Goal: Information Seeking & Learning: Learn about a topic

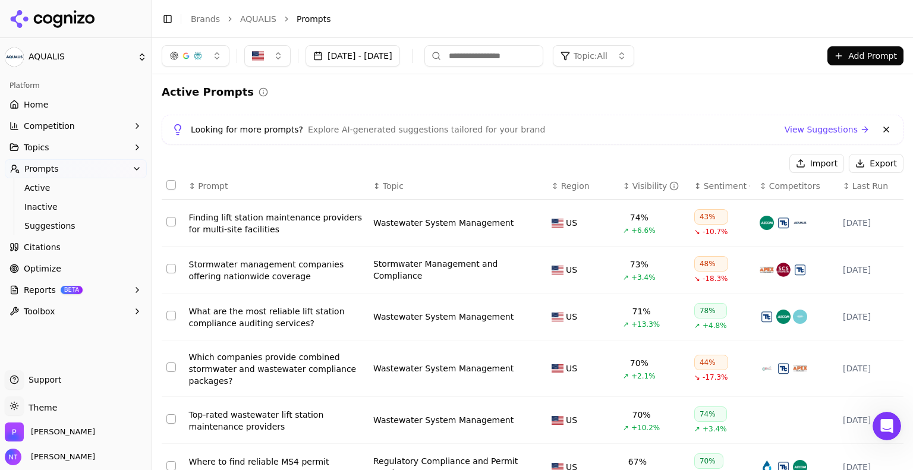
click at [76, 59] on html "AQUALIS Platform Home Competition Topics Prompts Active Inactive Suggestions Ci…" at bounding box center [456, 235] width 913 height 470
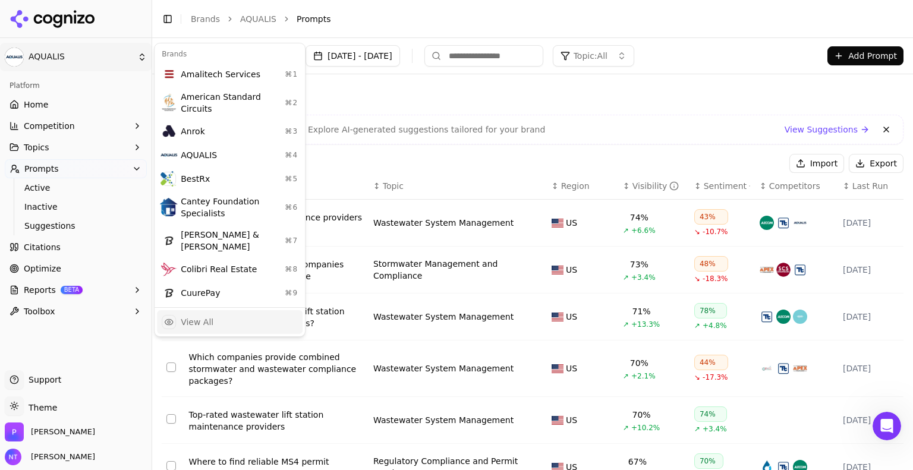
click at [249, 310] on div "View All" at bounding box center [230, 322] width 146 height 24
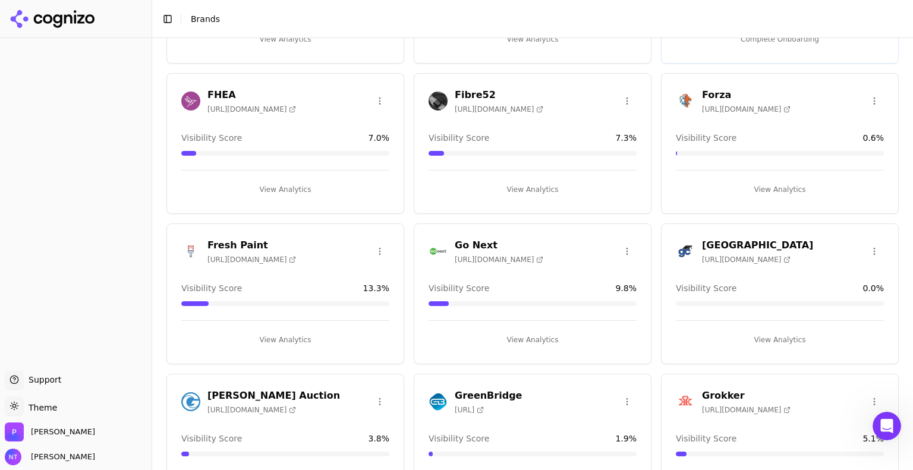
scroll to position [922, 0]
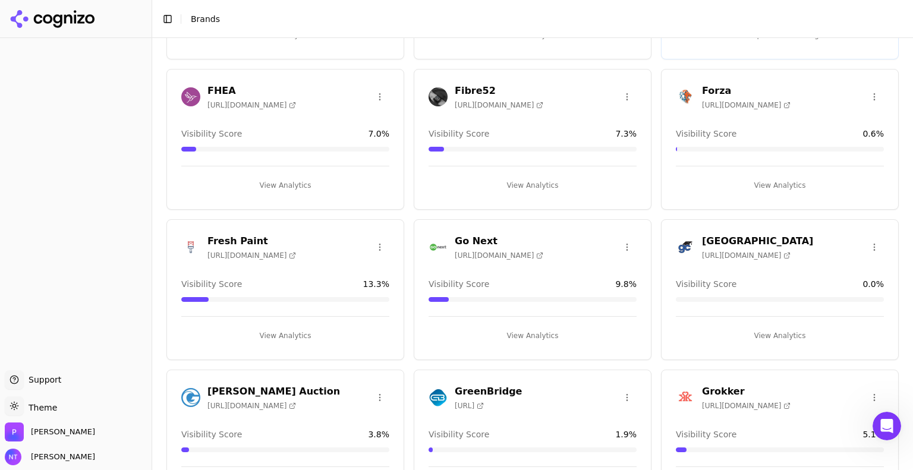
click at [770, 327] on button "View Analytics" at bounding box center [780, 335] width 208 height 19
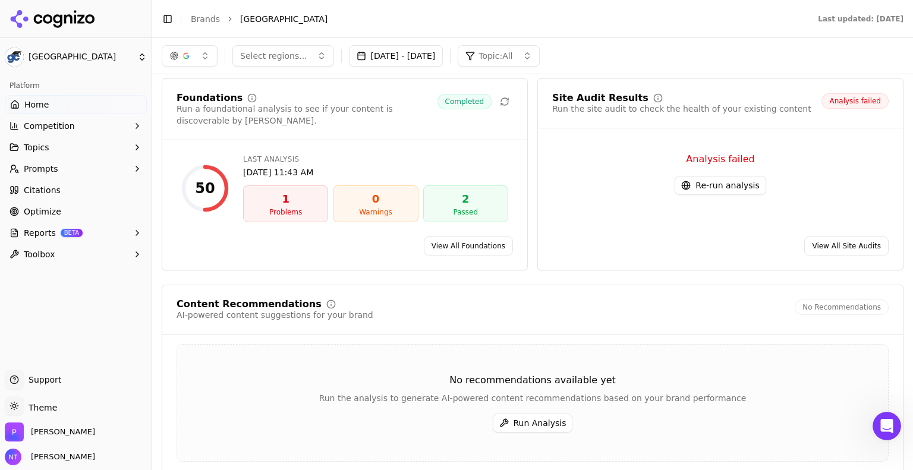
scroll to position [1313, 0]
click at [452, 238] on link "View All Foundations" at bounding box center [468, 247] width 89 height 19
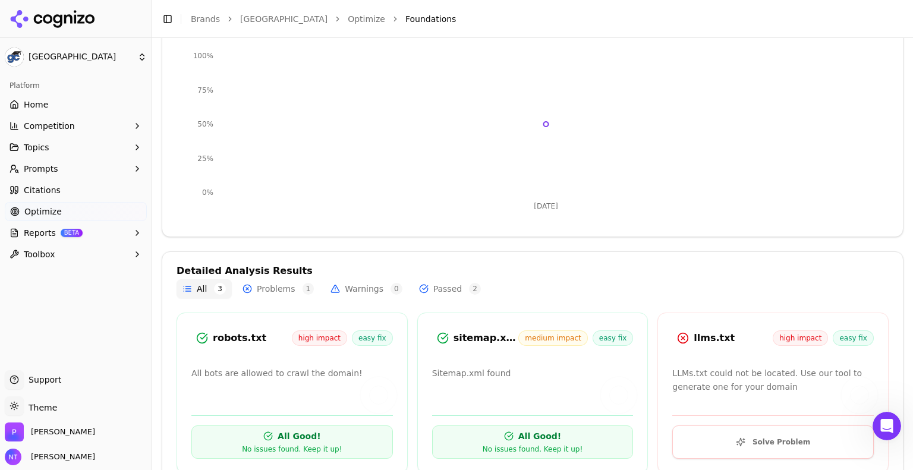
scroll to position [226, 0]
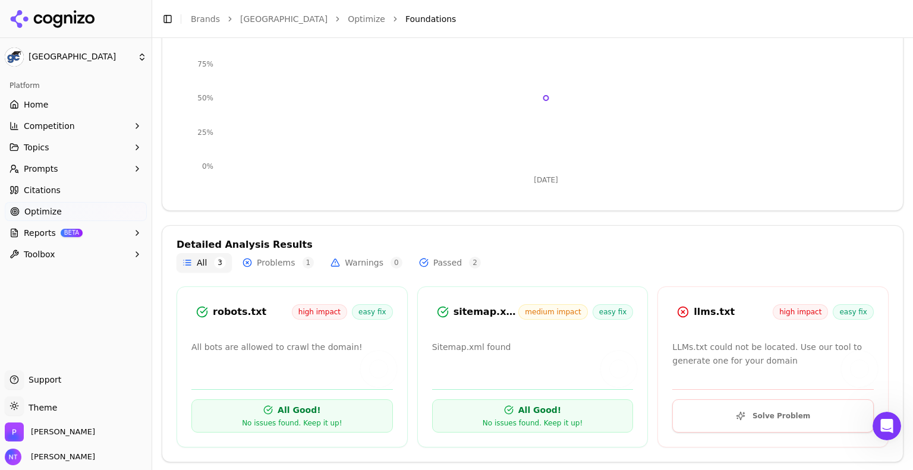
click at [469, 264] on span "2" at bounding box center [475, 263] width 12 height 12
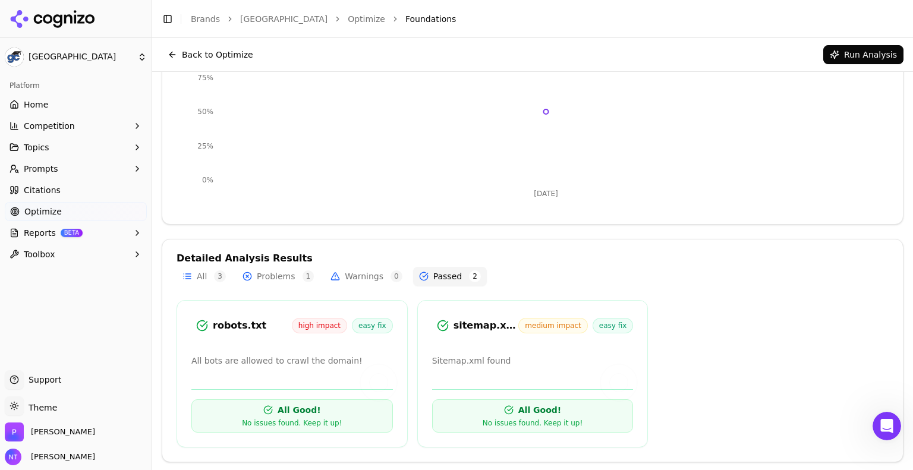
click at [305, 273] on span "1" at bounding box center [309, 277] width 12 height 12
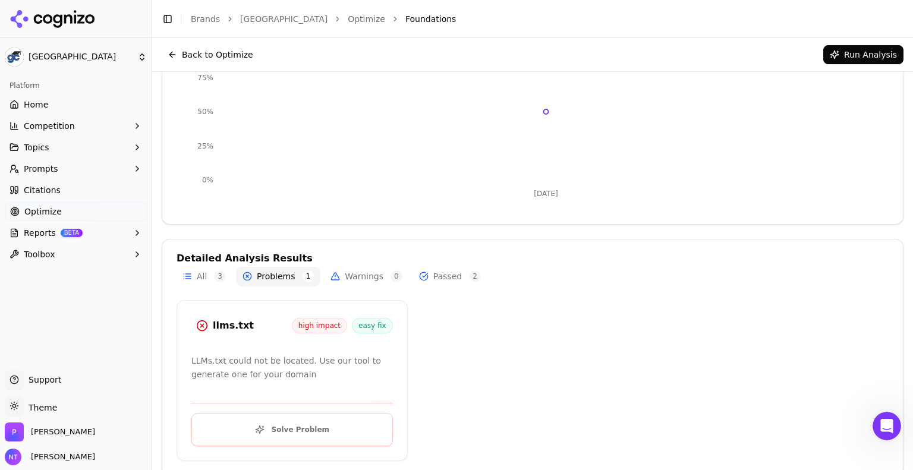
scroll to position [0, 0]
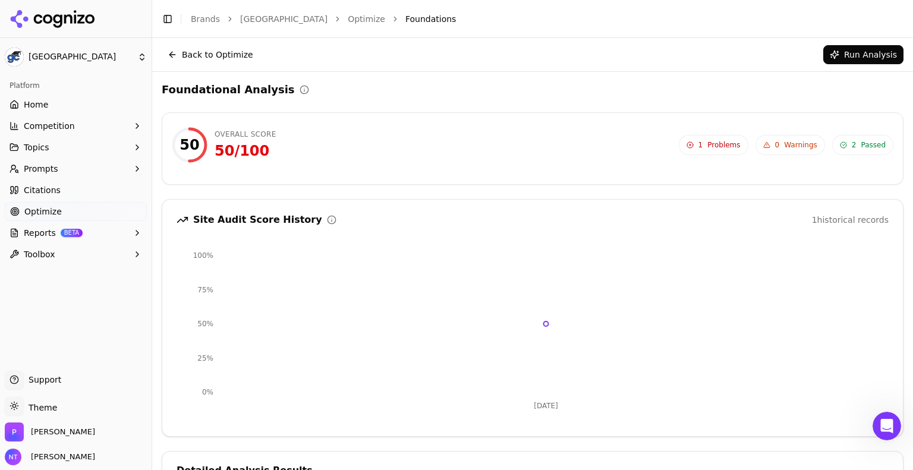
click at [80, 143] on button "Topics" at bounding box center [76, 147] width 142 height 19
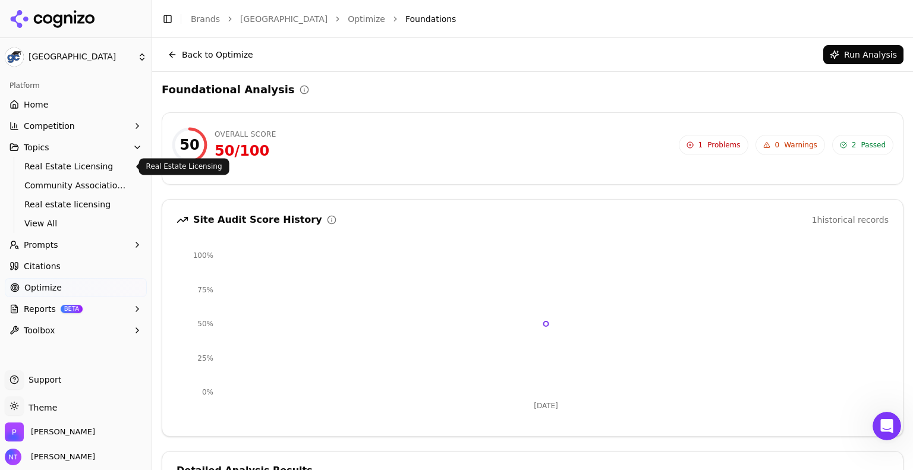
click at [90, 167] on span "Real Estate Licensing" at bounding box center [75, 167] width 103 height 12
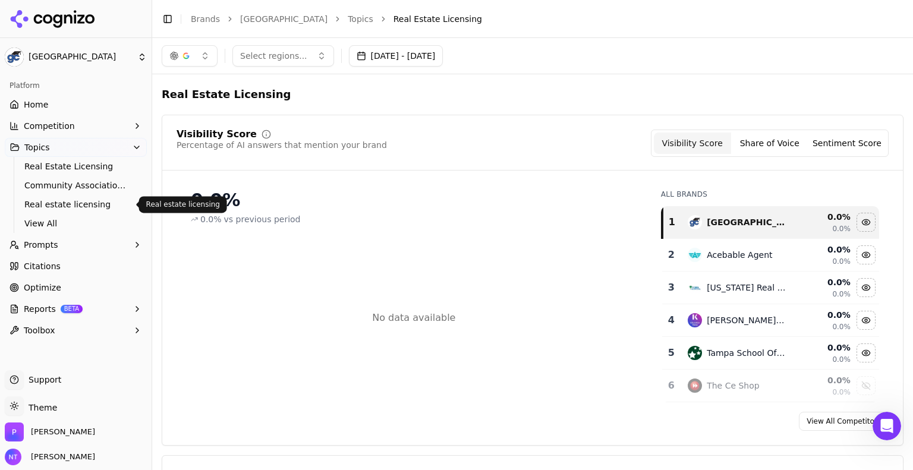
click at [86, 202] on span "Real estate licensing" at bounding box center [75, 205] width 103 height 12
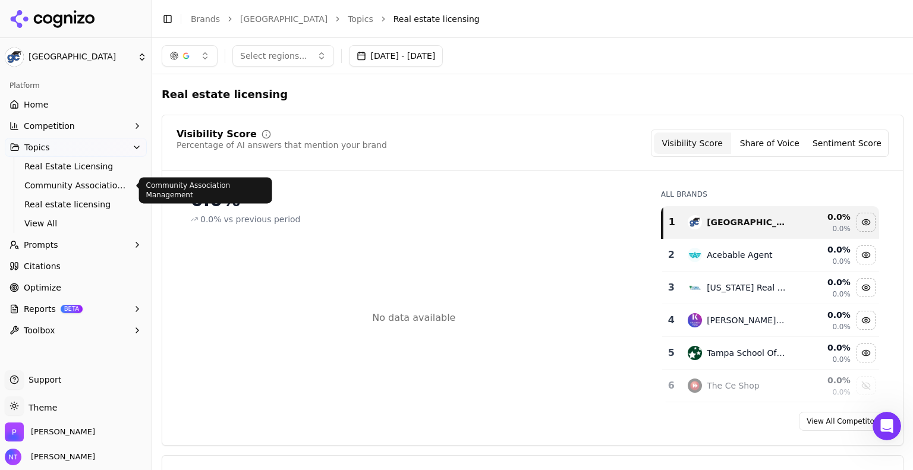
click at [93, 188] on span "Community Association Management" at bounding box center [75, 186] width 103 height 12
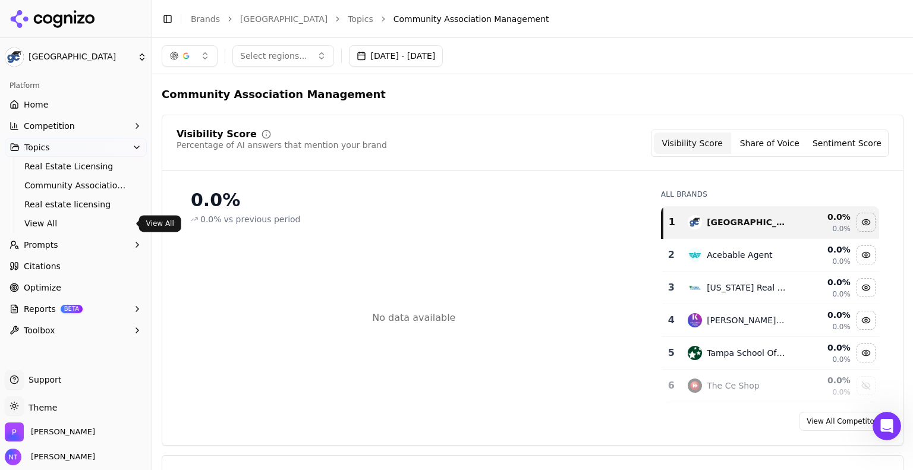
click at [51, 225] on span "View All" at bounding box center [75, 224] width 103 height 12
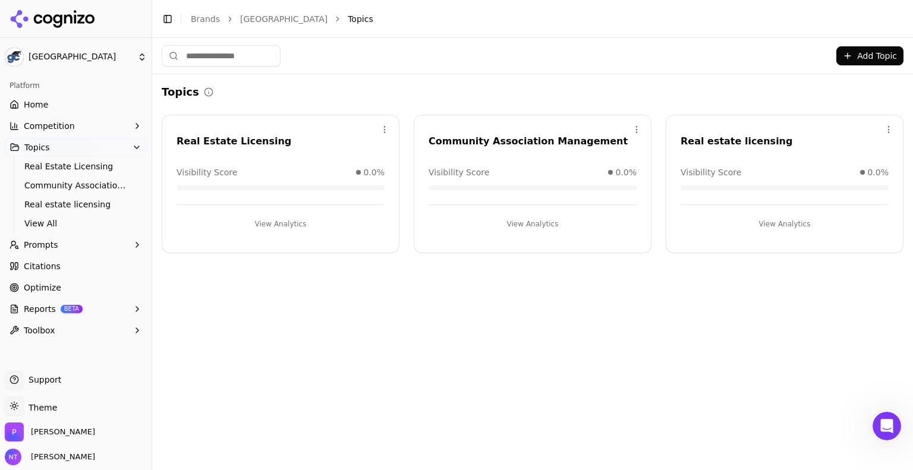
click at [128, 132] on button "Competition" at bounding box center [76, 126] width 142 height 19
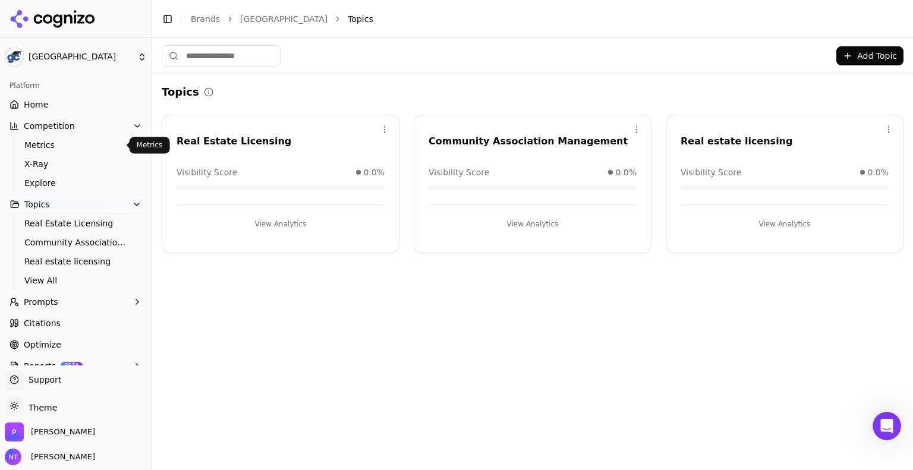
click at [102, 143] on span "Metrics" at bounding box center [75, 145] width 103 height 12
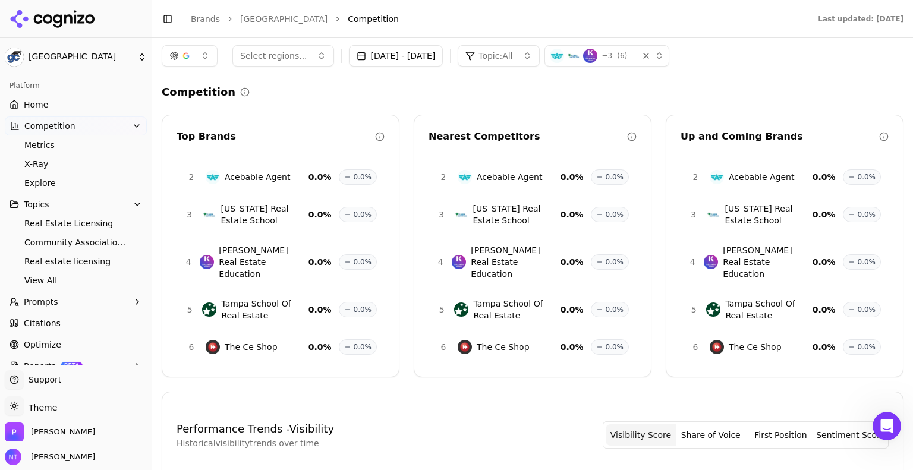
click at [66, 97] on link "Home" at bounding box center [76, 104] width 142 height 19
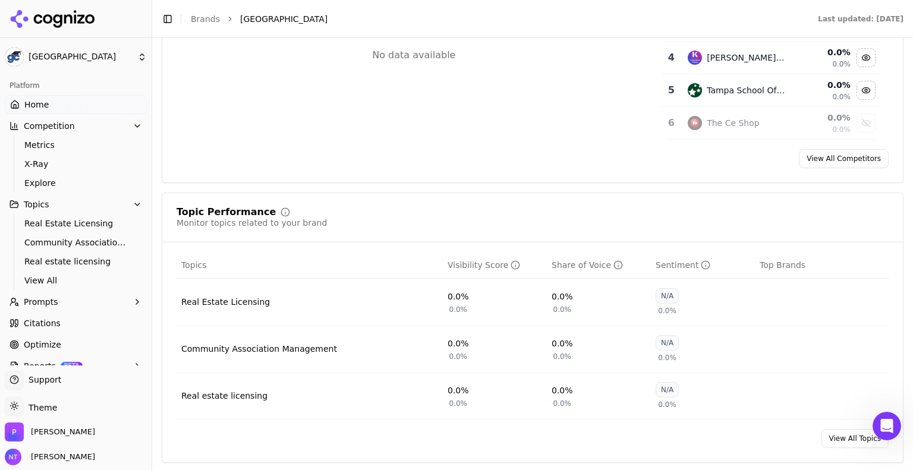
scroll to position [301, 0]
